Goal: Task Accomplishment & Management: Manage account settings

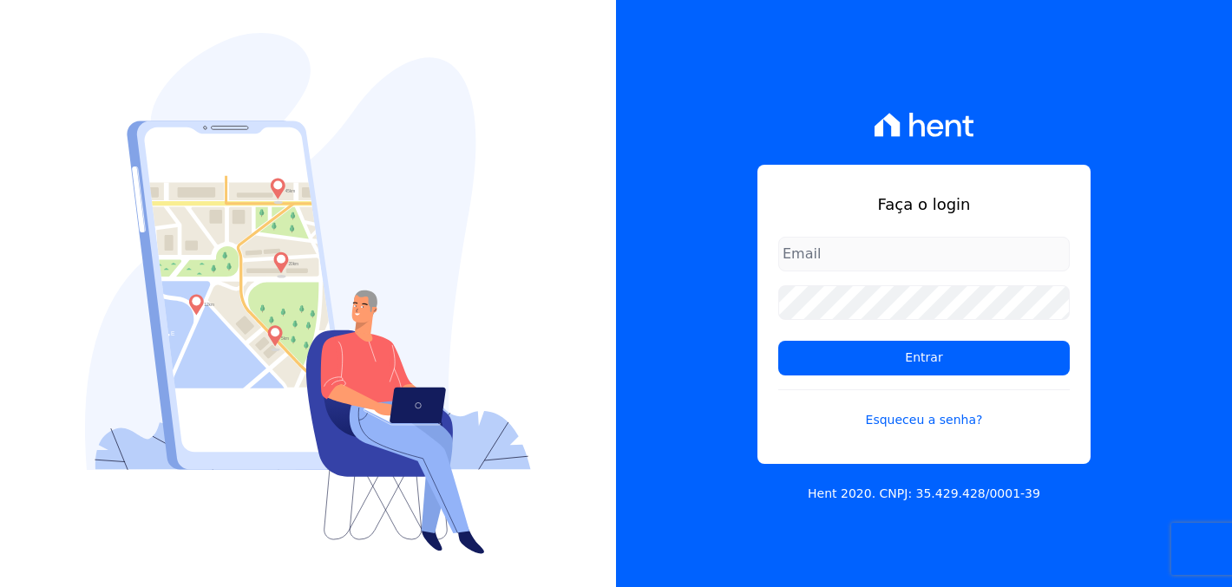
click at [898, 255] on input "email" at bounding box center [924, 254] width 292 height 35
type input "[EMAIL_ADDRESS][DOMAIN_NAME]"
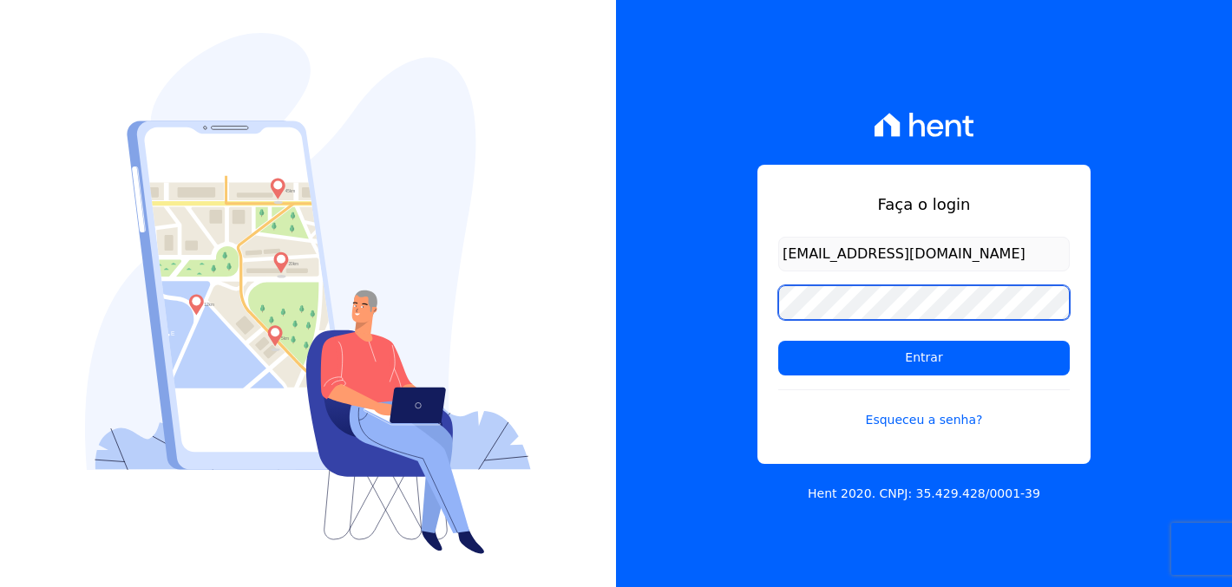
click at [924, 357] on input "Entrar" at bounding box center [924, 358] width 292 height 35
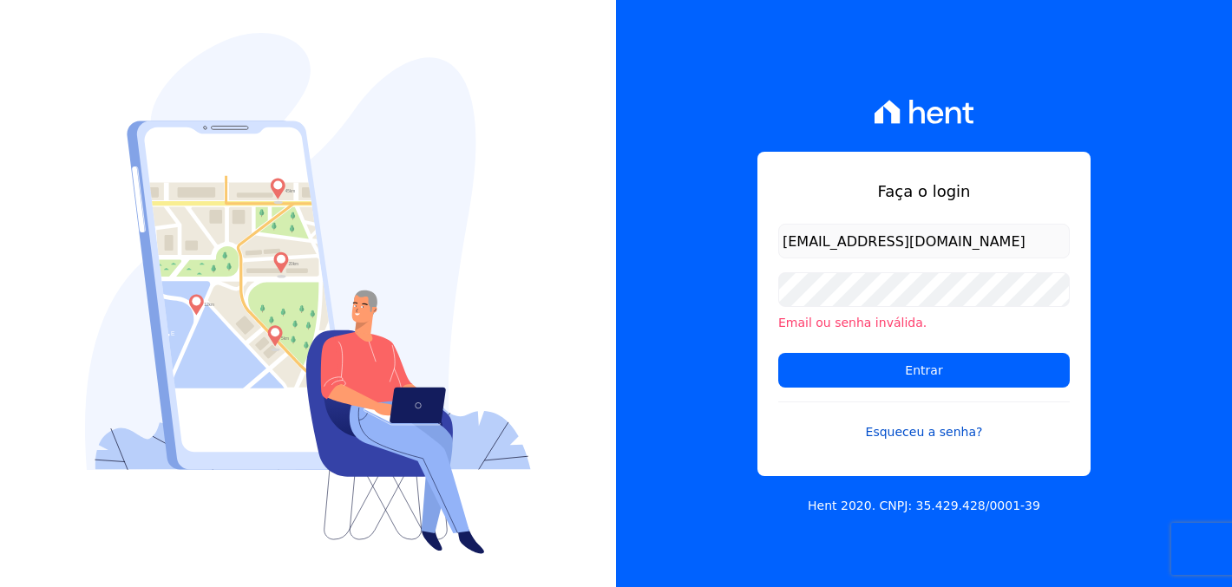
click at [919, 441] on link "Esqueceu a senha?" at bounding box center [924, 422] width 292 height 40
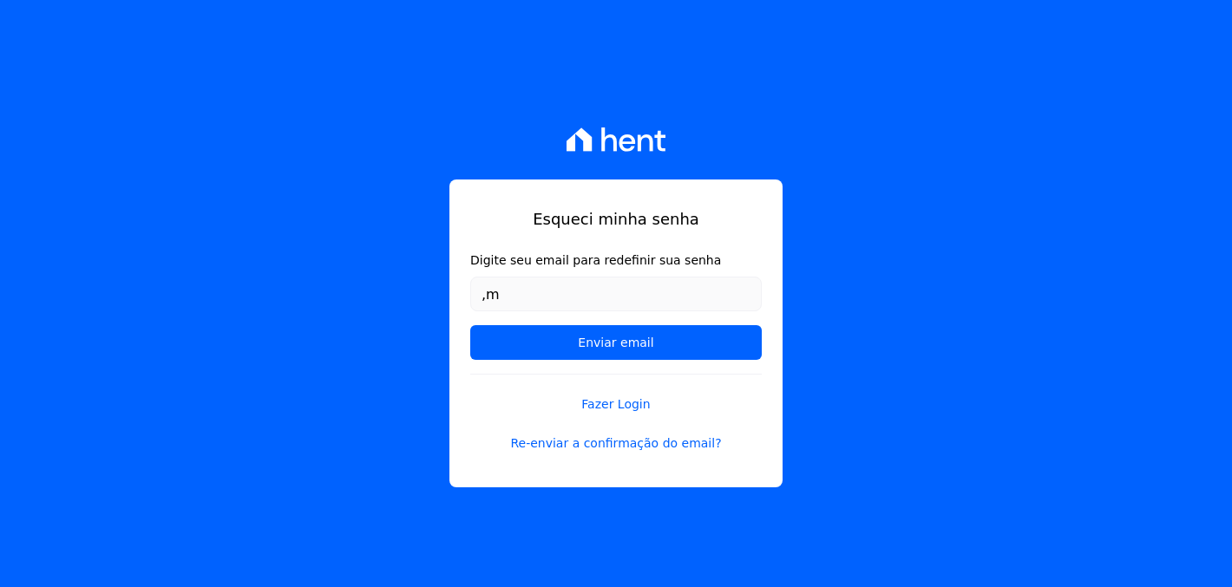
type input ","
type input "[EMAIL_ADDRESS][DOMAIN_NAME]"
click at [633, 319] on form "Digite seu email para redefinir sua senha [EMAIL_ADDRESS][DOMAIN_NAME] Enviar e…" at bounding box center [616, 313] width 292 height 122
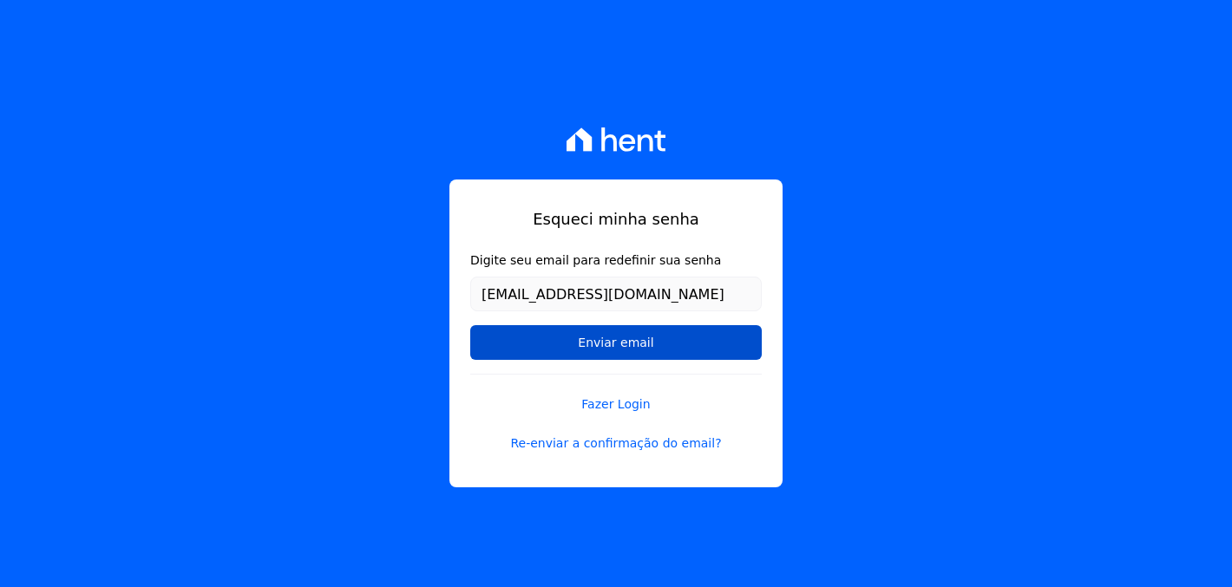
click at [636, 338] on input "Enviar email" at bounding box center [616, 342] width 292 height 35
click at [693, 334] on input "Enviar email" at bounding box center [616, 342] width 292 height 35
click at [659, 344] on input "Enviar email" at bounding box center [616, 342] width 292 height 35
click at [639, 357] on input "Enviar email" at bounding box center [616, 342] width 292 height 35
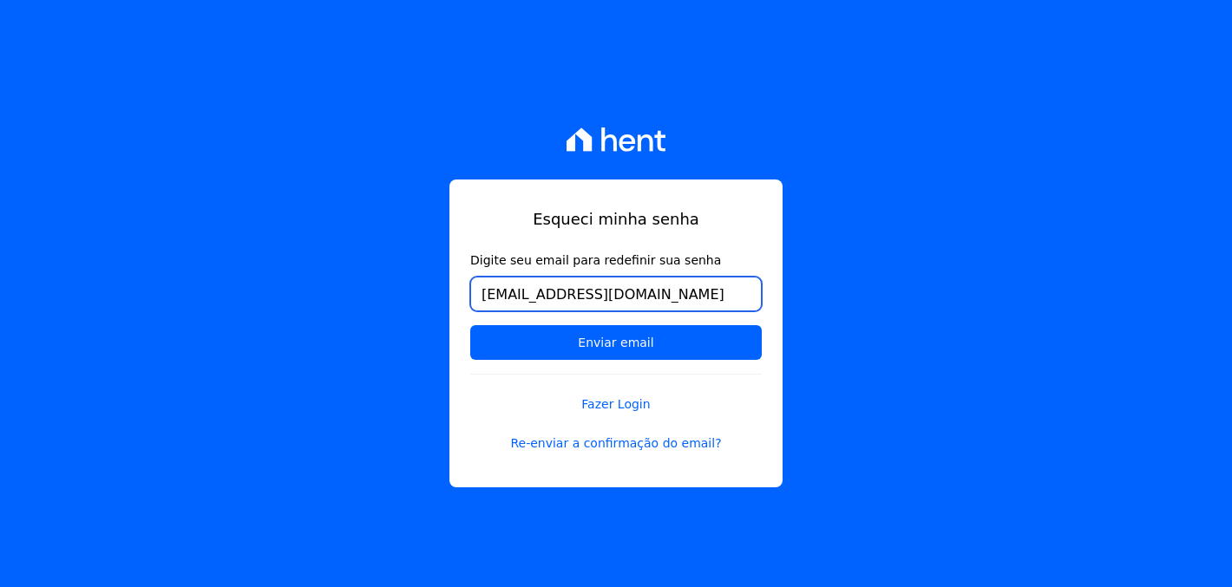
click at [692, 298] on input "[EMAIL_ADDRESS][DOMAIN_NAME]" at bounding box center [616, 294] width 292 height 35
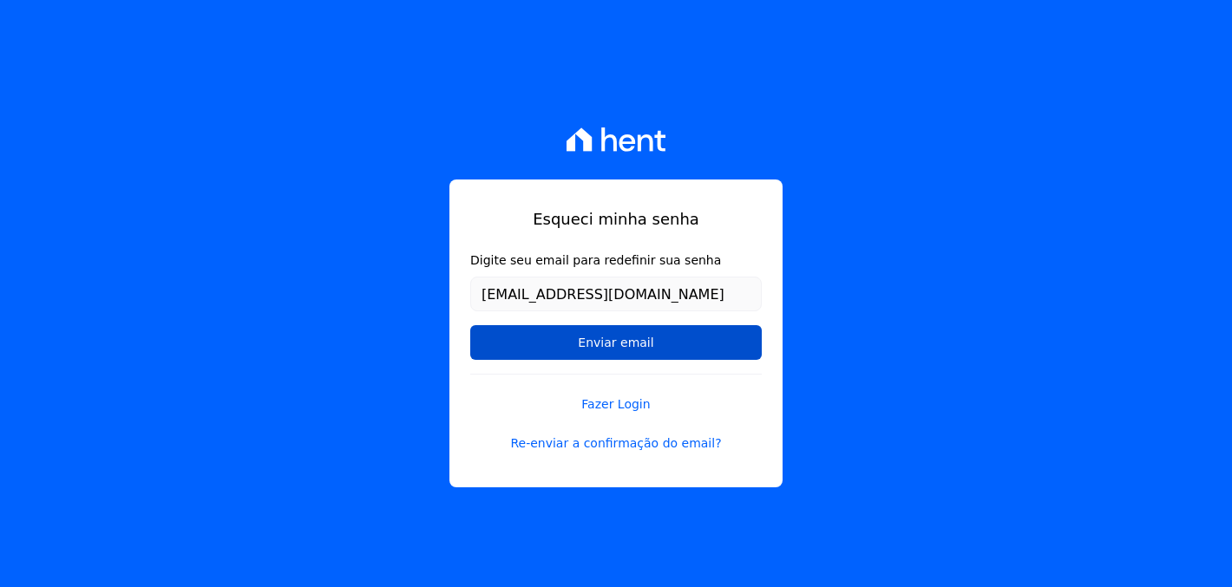
click at [647, 352] on input "Enviar email" at bounding box center [616, 342] width 292 height 35
click at [654, 351] on input "Enviar email" at bounding box center [616, 342] width 292 height 35
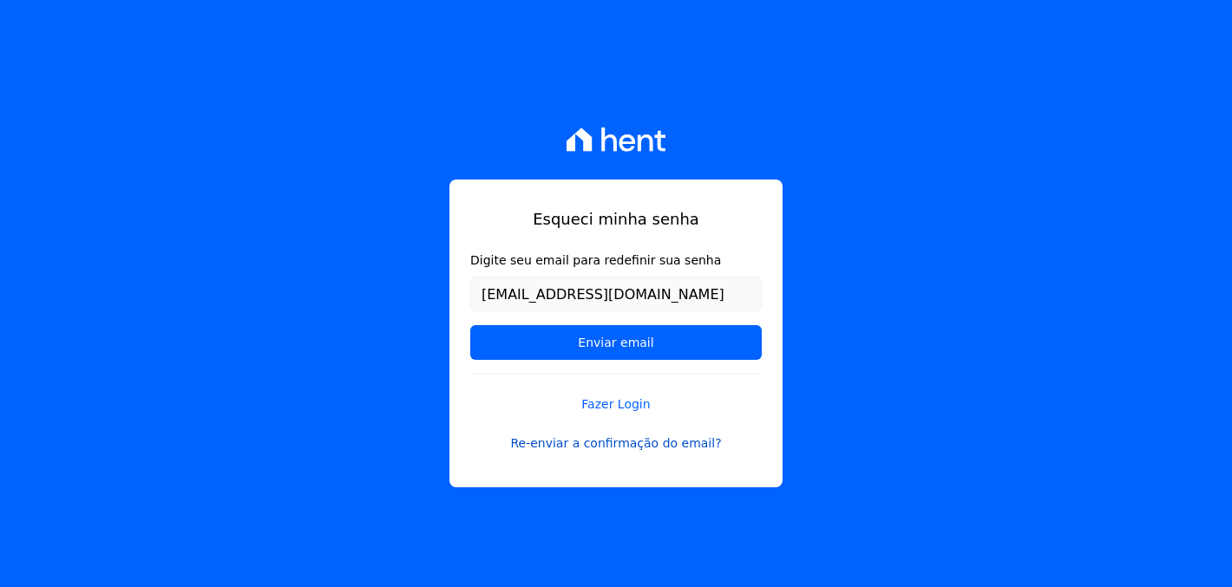
click at [630, 445] on link "Re-enviar a confirmação do email?" at bounding box center [616, 444] width 292 height 18
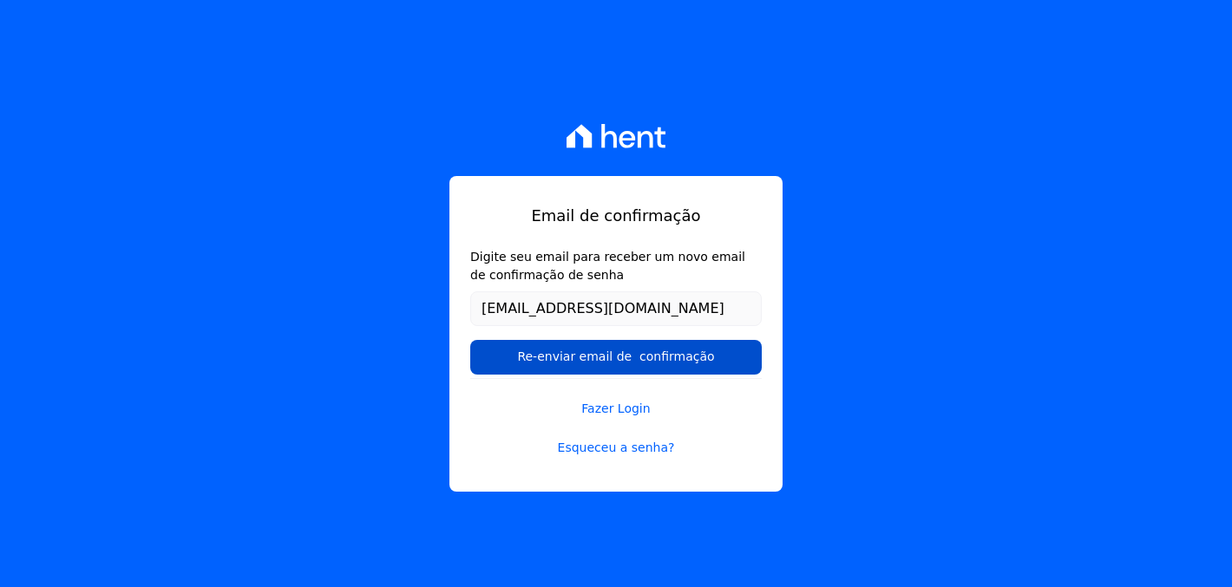
type input "[EMAIL_ADDRESS][DOMAIN_NAME]"
click at [646, 341] on input "Re-enviar email de confirmação" at bounding box center [616, 357] width 292 height 35
click at [647, 357] on input "Re-enviar email de confirmação" at bounding box center [616, 357] width 292 height 35
click at [690, 357] on input "Re-enviar email de confirmação" at bounding box center [616, 357] width 292 height 35
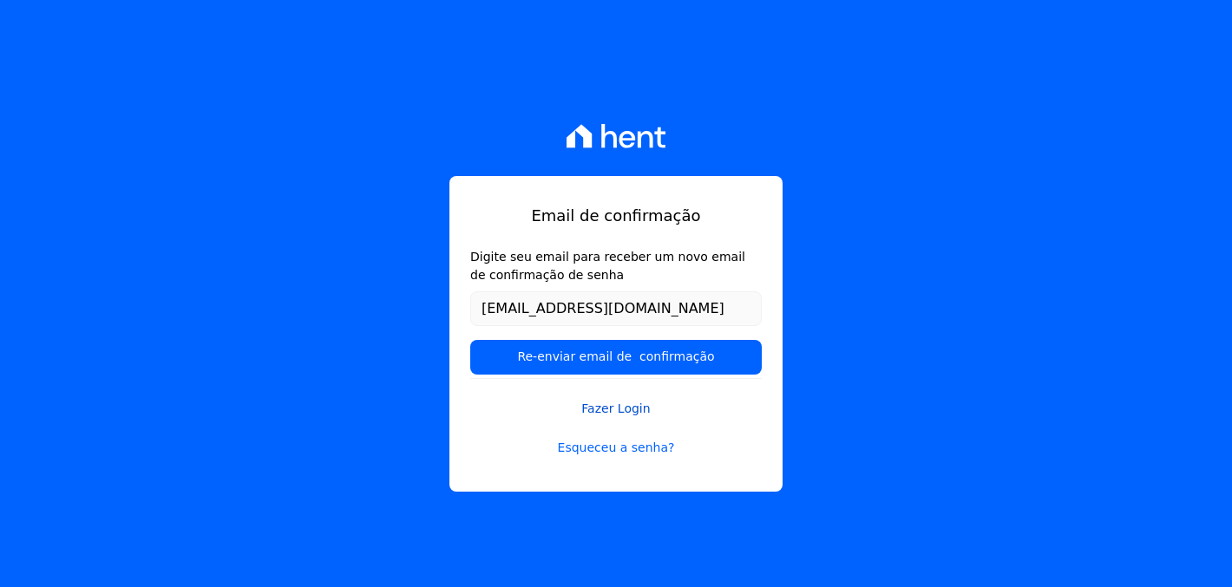
click at [624, 410] on link "Fazer Login" at bounding box center [616, 398] width 292 height 40
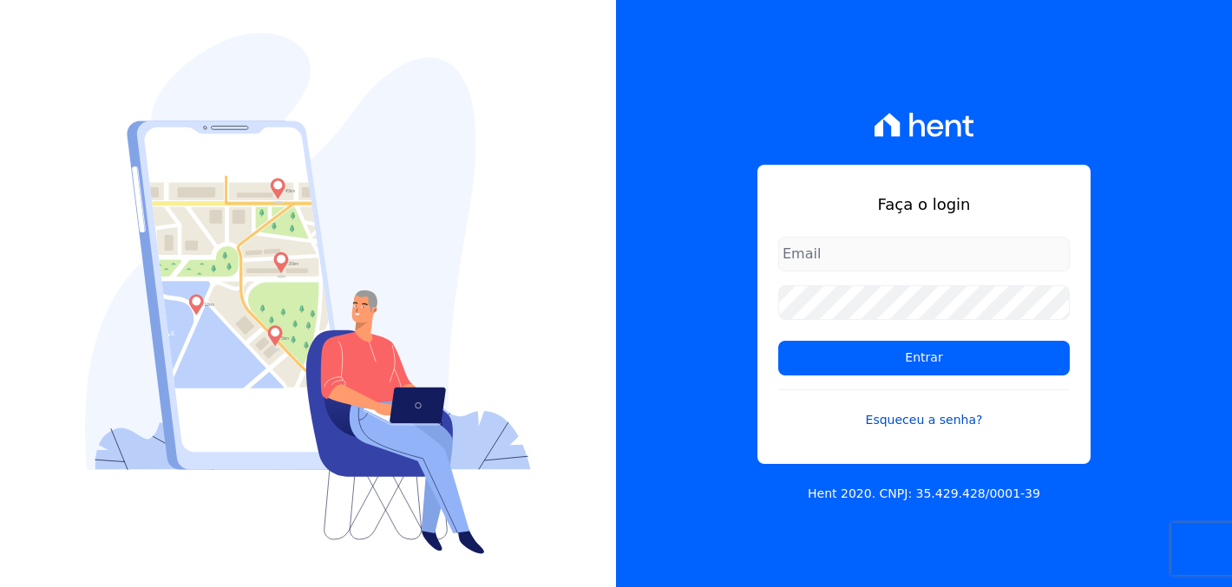
click at [921, 416] on link "Esqueceu a senha?" at bounding box center [924, 410] width 292 height 40
click at [841, 259] on input "email" at bounding box center [924, 254] width 292 height 35
click at [811, 260] on input "email" at bounding box center [924, 254] width 292 height 35
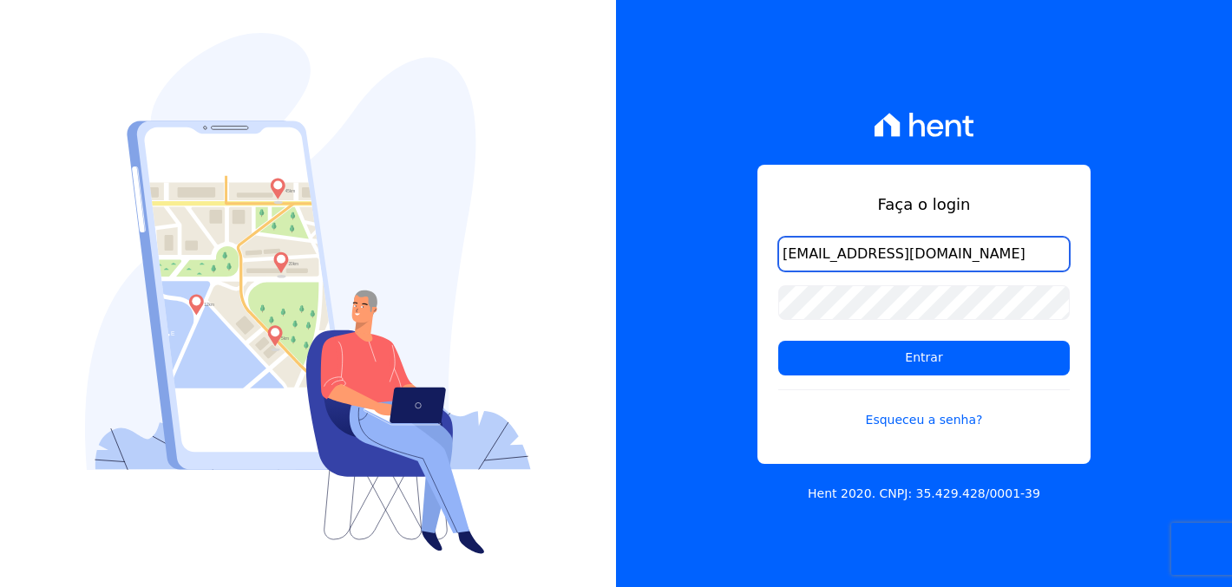
type input "[EMAIL_ADDRESS][DOMAIN_NAME]"
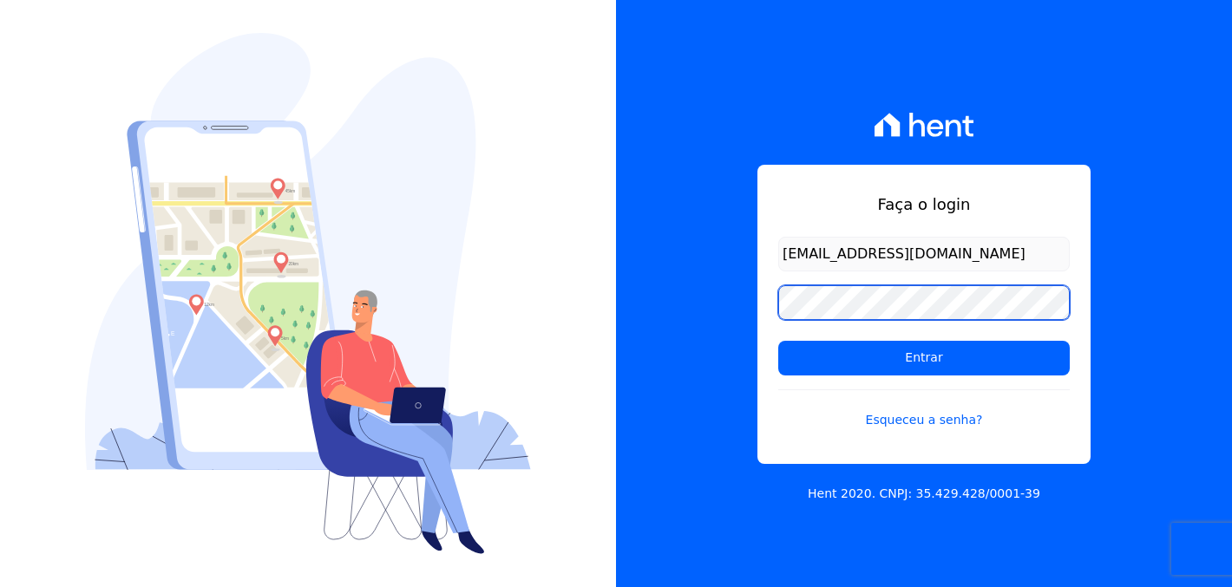
click at [924, 357] on input "Entrar" at bounding box center [924, 358] width 292 height 35
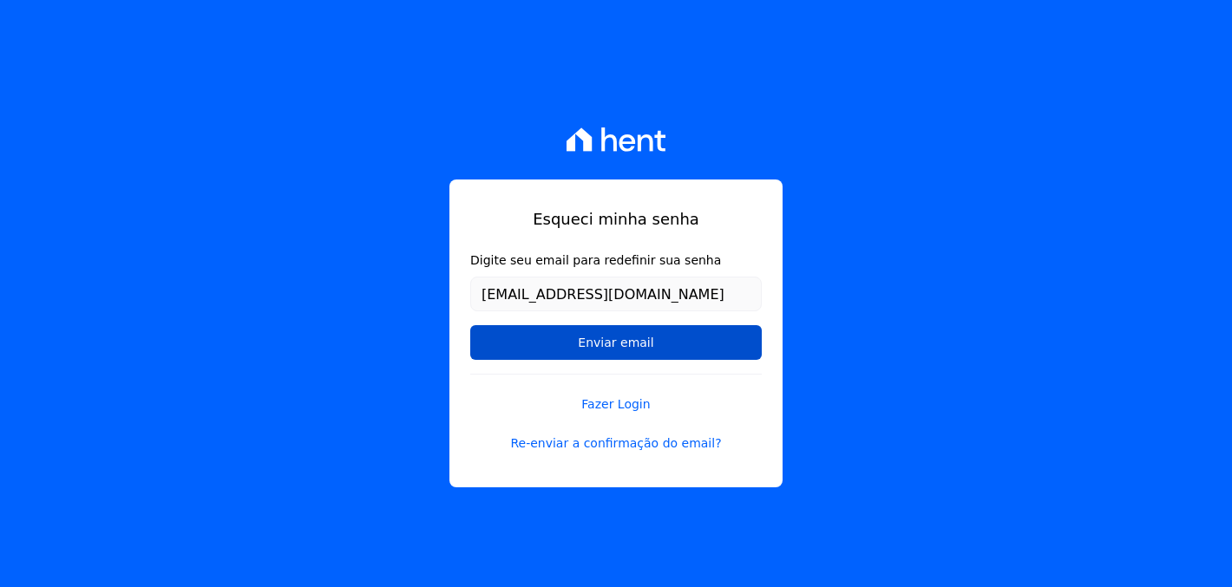
type input "[EMAIL_ADDRESS][DOMAIN_NAME]"
click at [633, 348] on input "Enviar email" at bounding box center [616, 342] width 292 height 35
click at [652, 336] on input "Enviar email" at bounding box center [616, 342] width 292 height 35
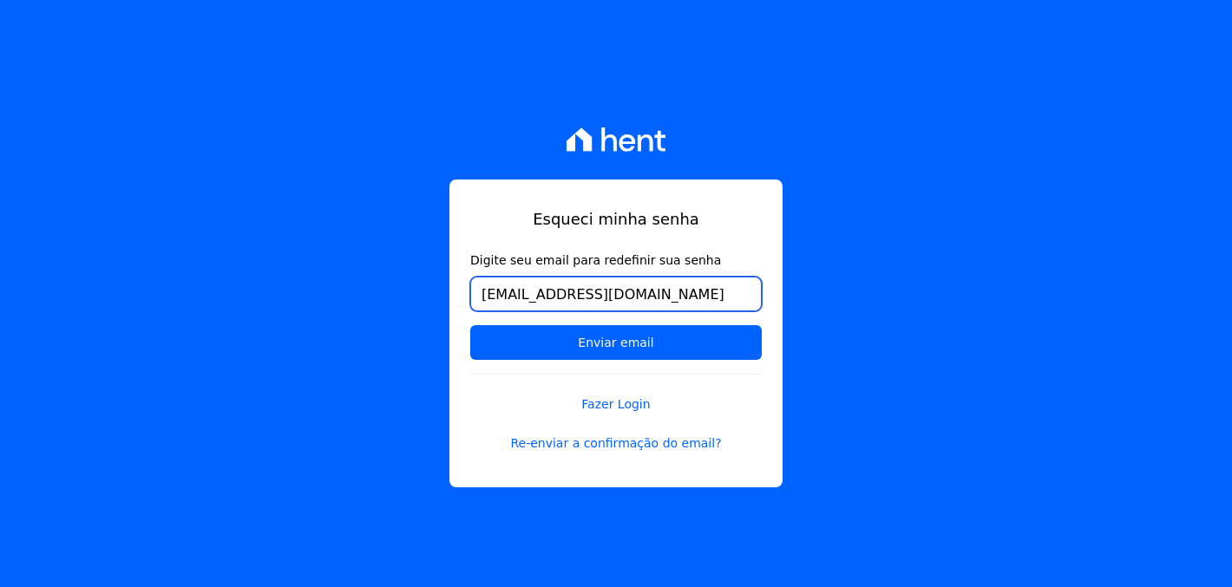
click at [741, 294] on input "[EMAIL_ADDRESS][DOMAIN_NAME]" at bounding box center [616, 294] width 292 height 35
click at [727, 266] on label "Digite seu email para redefinir sua senha" at bounding box center [616, 261] width 292 height 18
click at [727, 277] on input "[EMAIL_ADDRESS][DOMAIN_NAME]" at bounding box center [616, 294] width 292 height 35
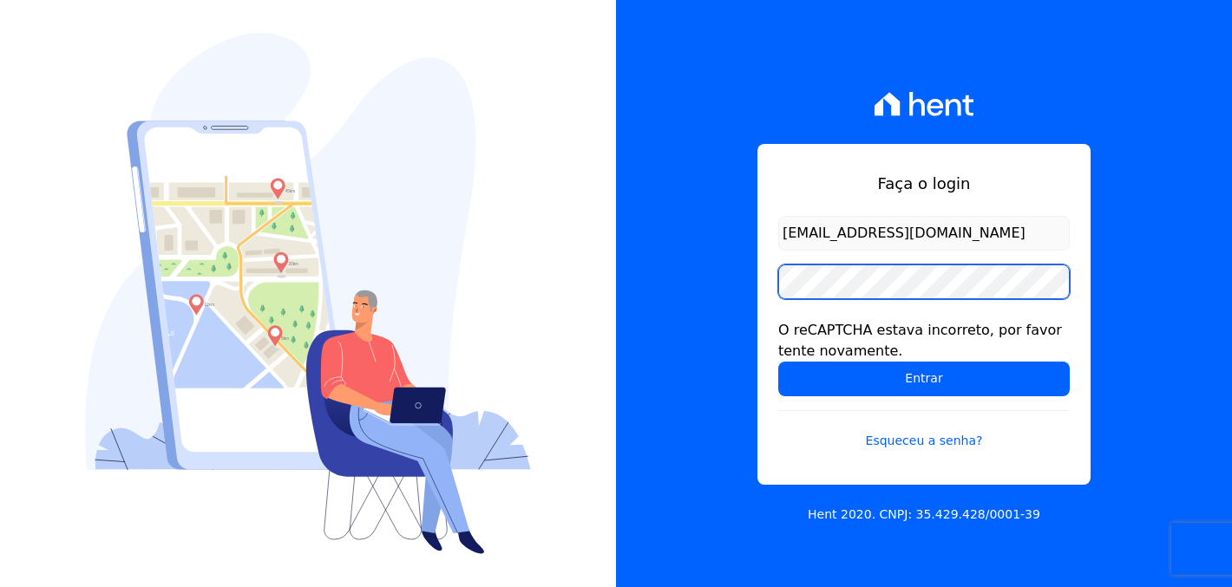
click at [924, 378] on input "Entrar" at bounding box center [924, 379] width 292 height 35
